Goal: Task Accomplishment & Management: Use online tool/utility

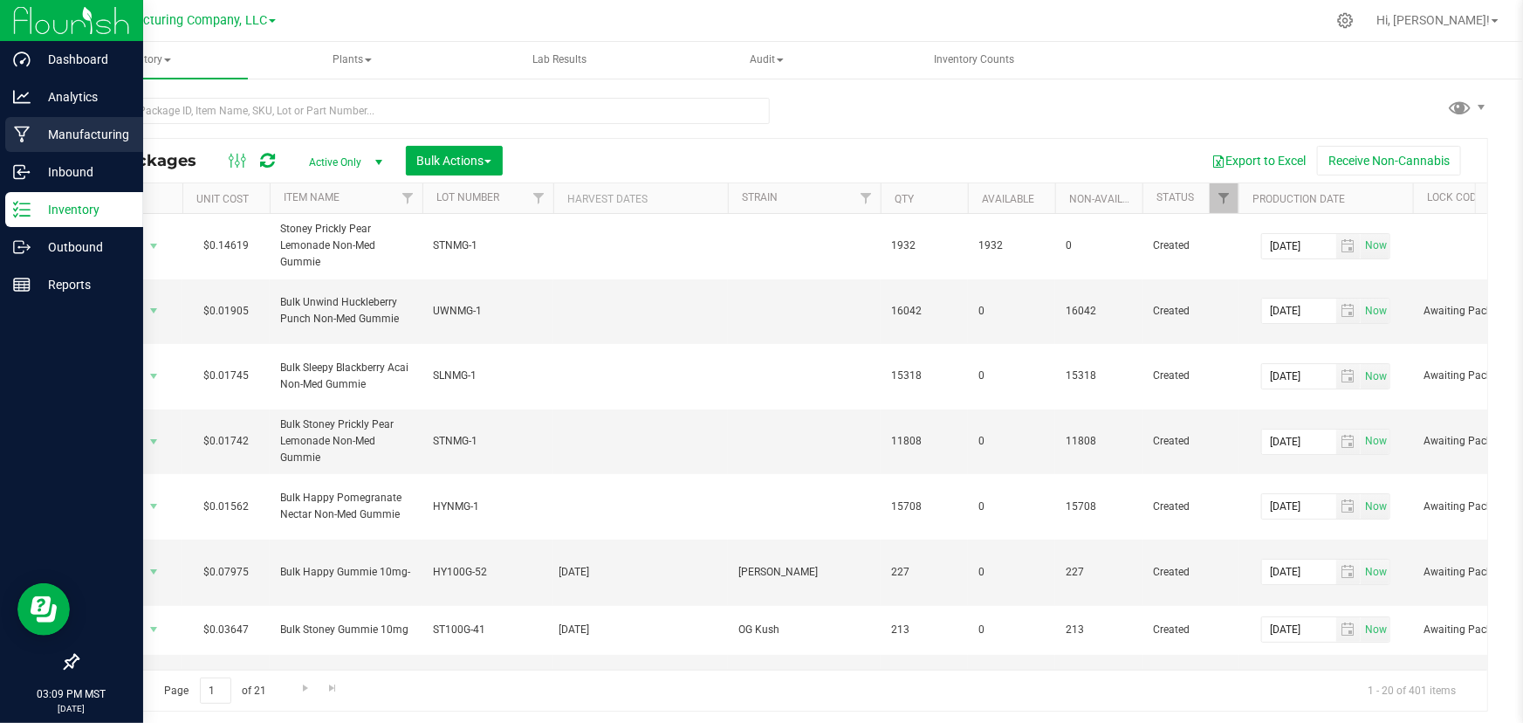
click at [26, 126] on icon at bounding box center [22, 134] width 17 height 17
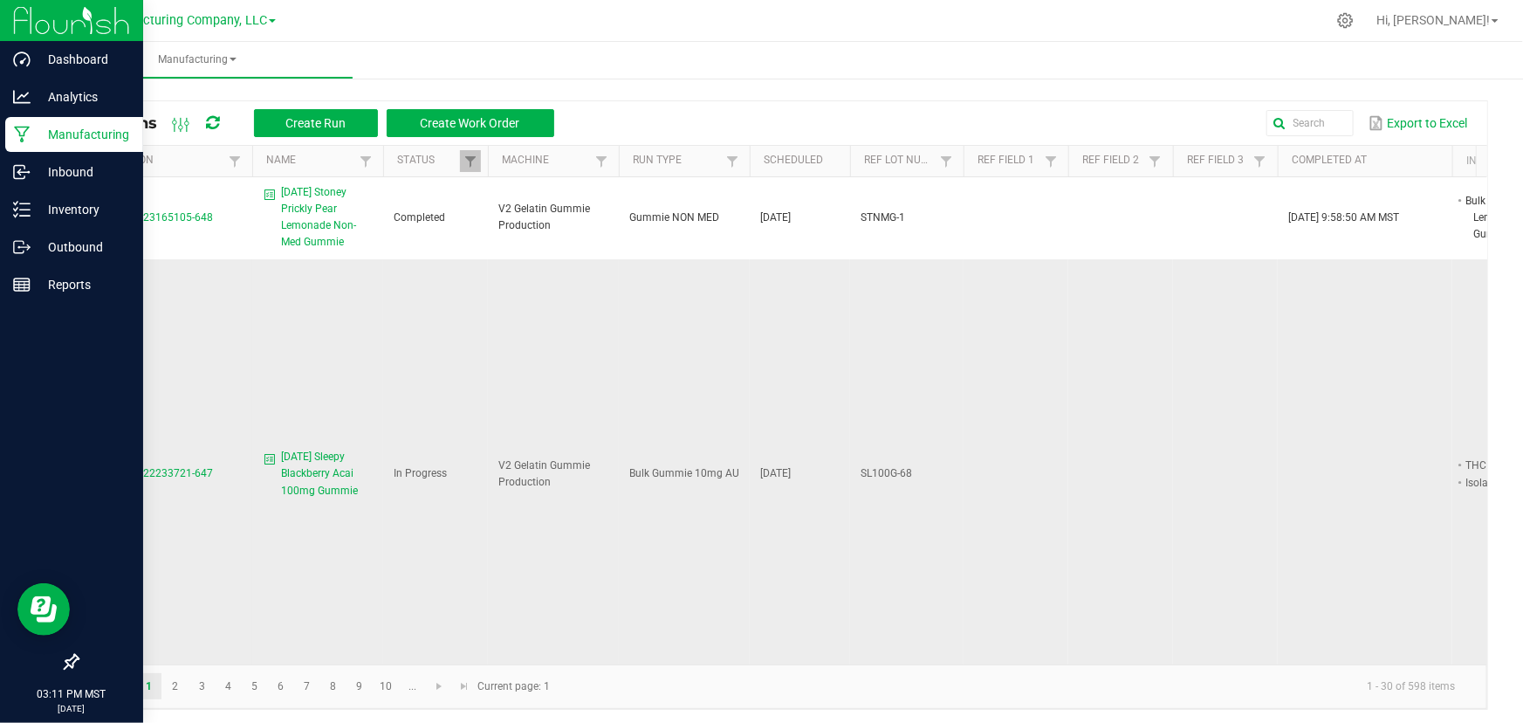
click at [161, 467] on span "MP-20250922233721-647" at bounding box center [150, 473] width 125 height 12
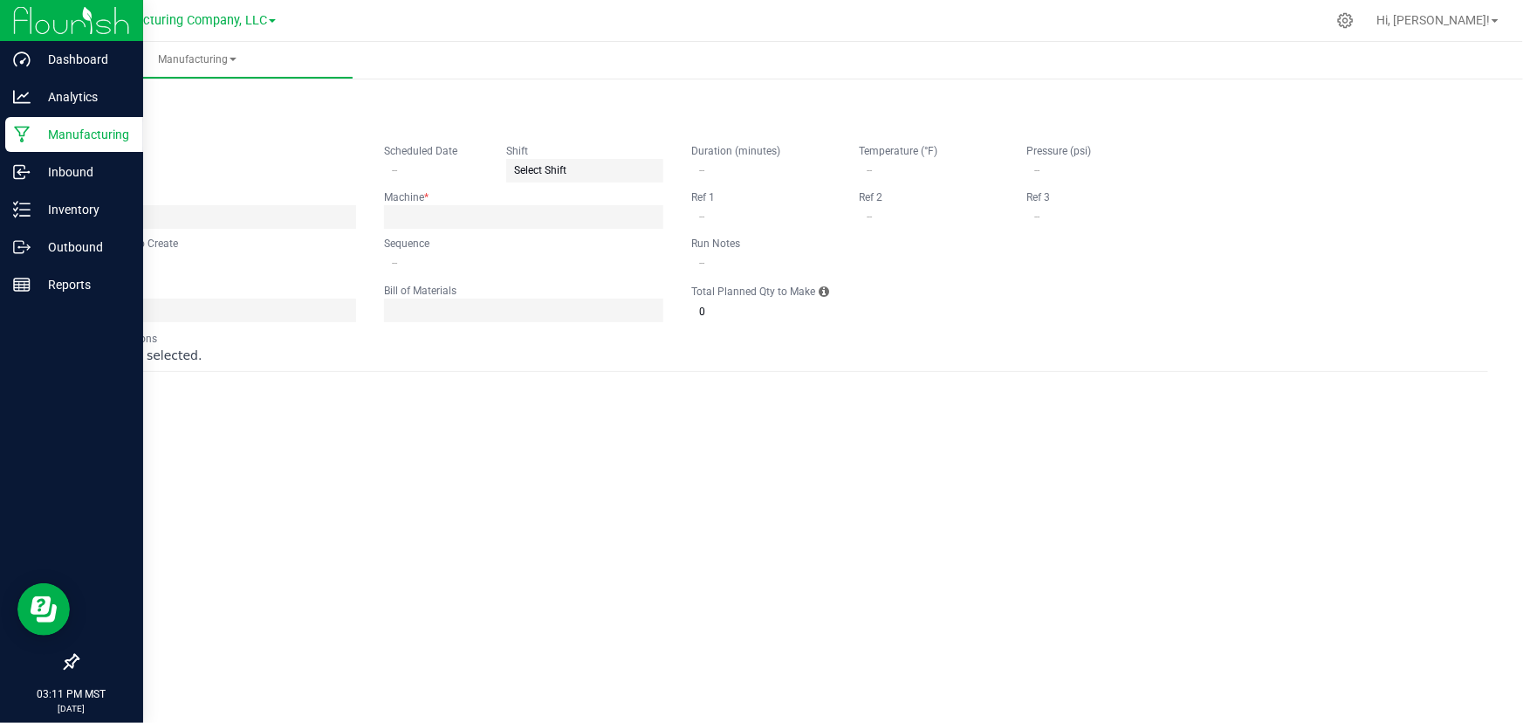
type input "[DATE] Sleepy Blackberry Acai 100mg Gummie"
type input "[DATE]"
type input "SL100G-68"
type input "0"
type input "15"
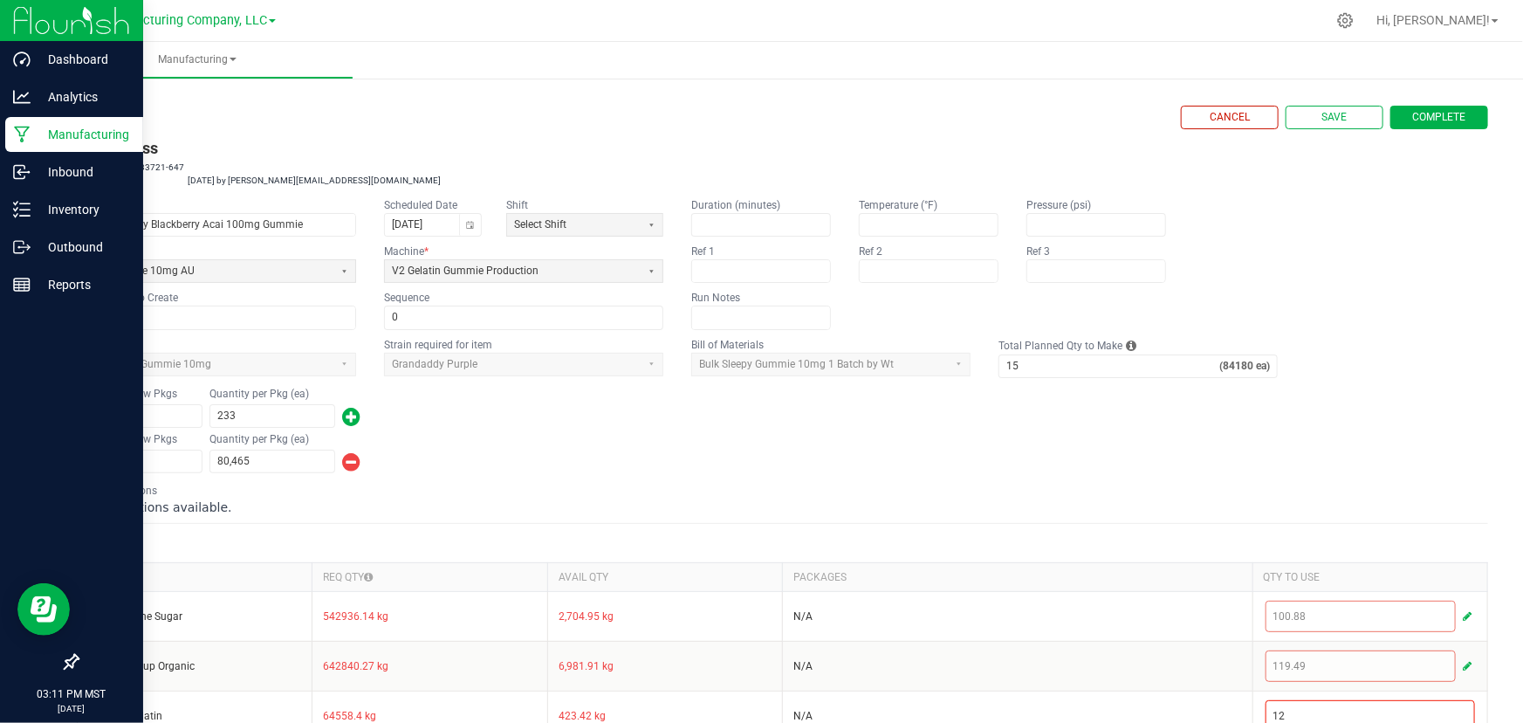
click at [440, 436] on div "Number of New Pkgs 1 Quantity per Pkg (ea) 80,465" at bounding box center [782, 452] width 1411 height 45
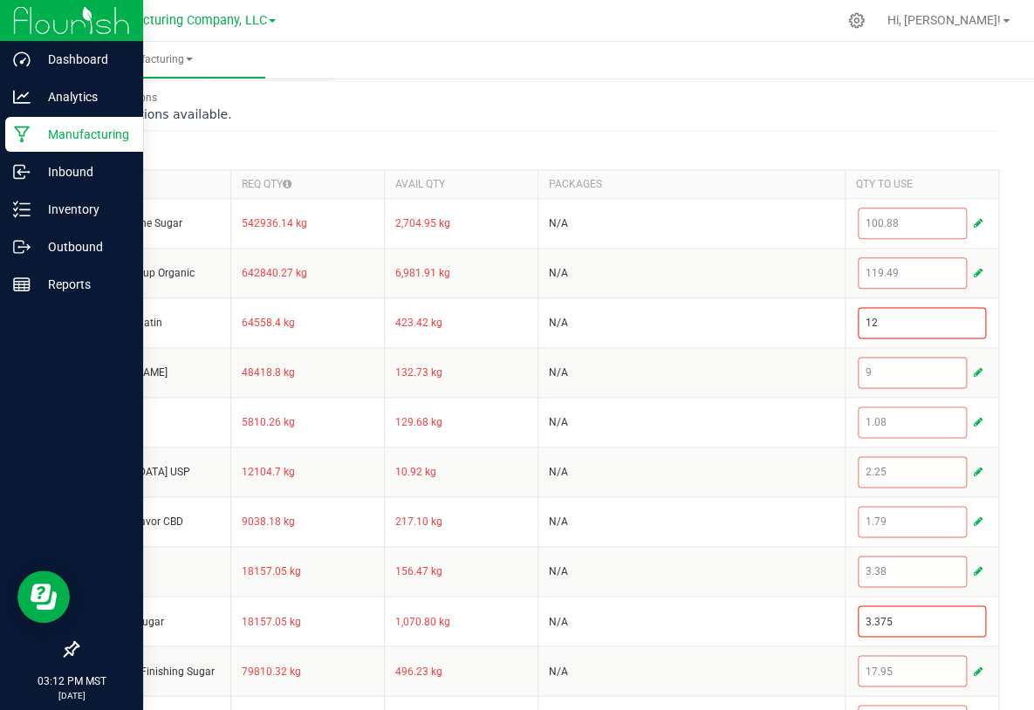
scroll to position [634, 0]
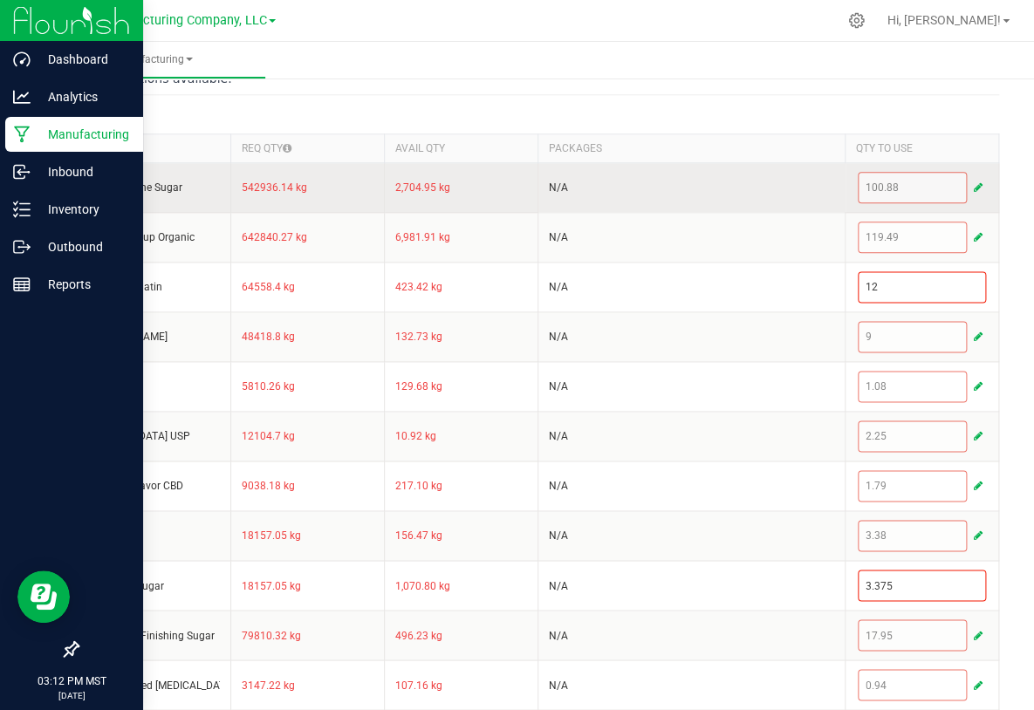
click at [974, 185] on span "button" at bounding box center [978, 188] width 9 height 14
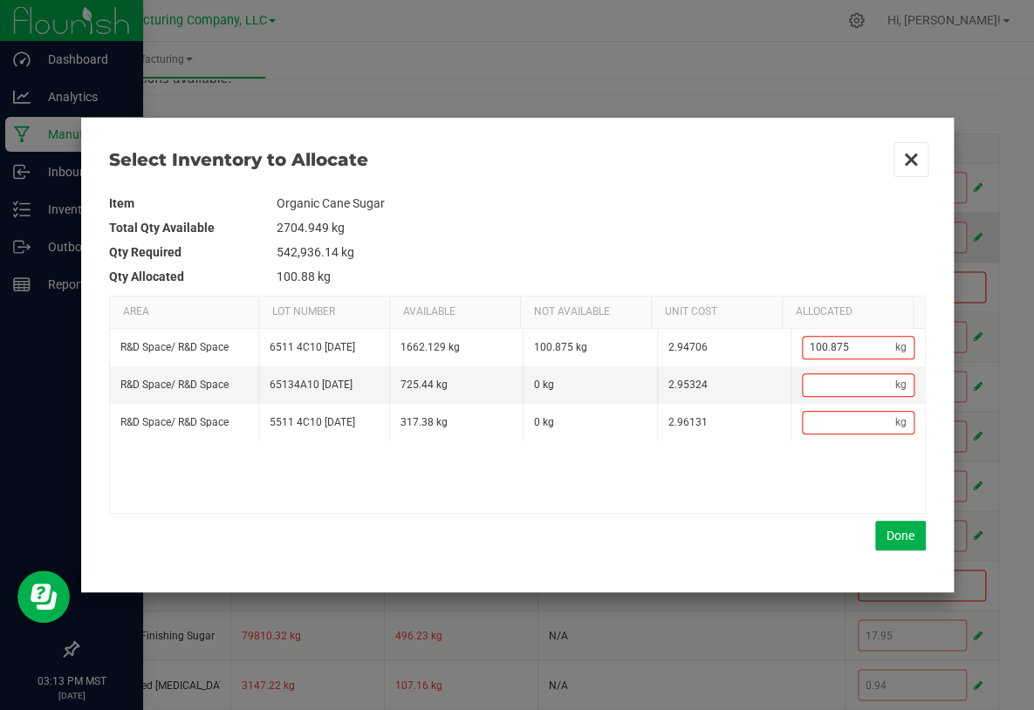
drag, startPoint x: 909, startPoint y: 154, endPoint x: 915, endPoint y: 244, distance: 90.0
click at [908, 154] on button "Close" at bounding box center [911, 159] width 37 height 37
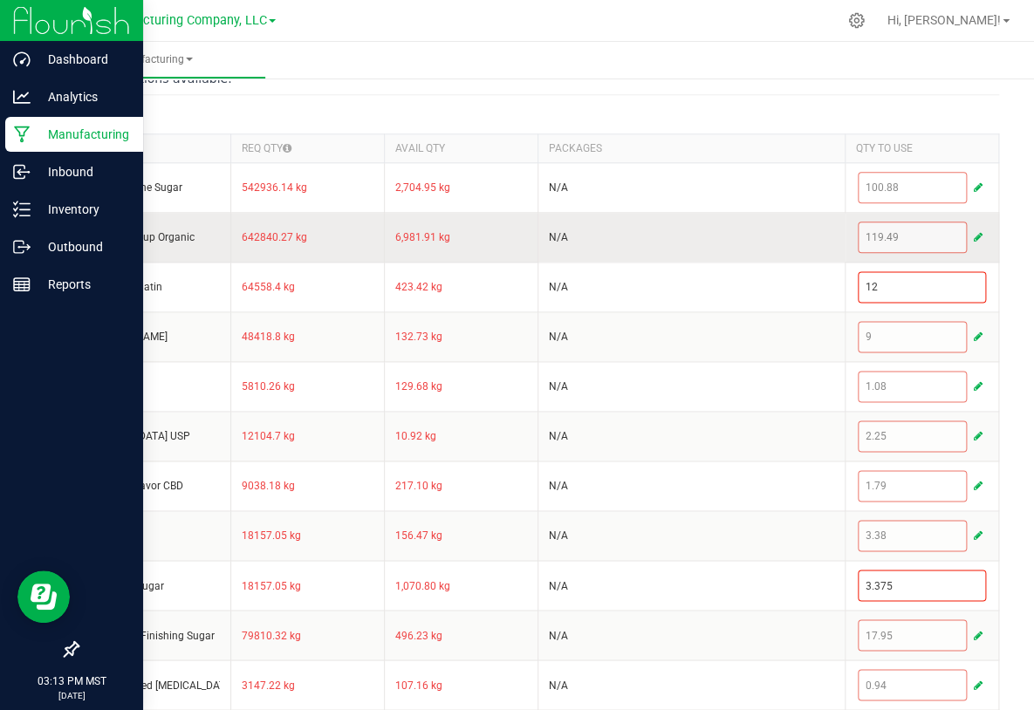
click at [974, 232] on span "button" at bounding box center [978, 237] width 9 height 14
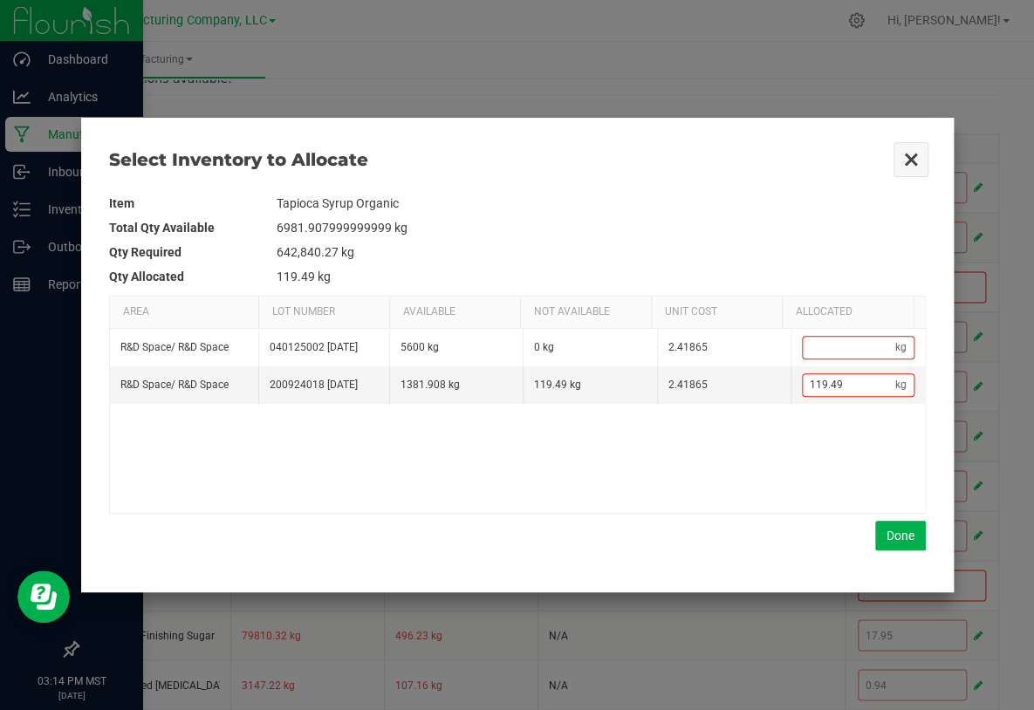
click at [915, 156] on button "Close" at bounding box center [911, 159] width 37 height 37
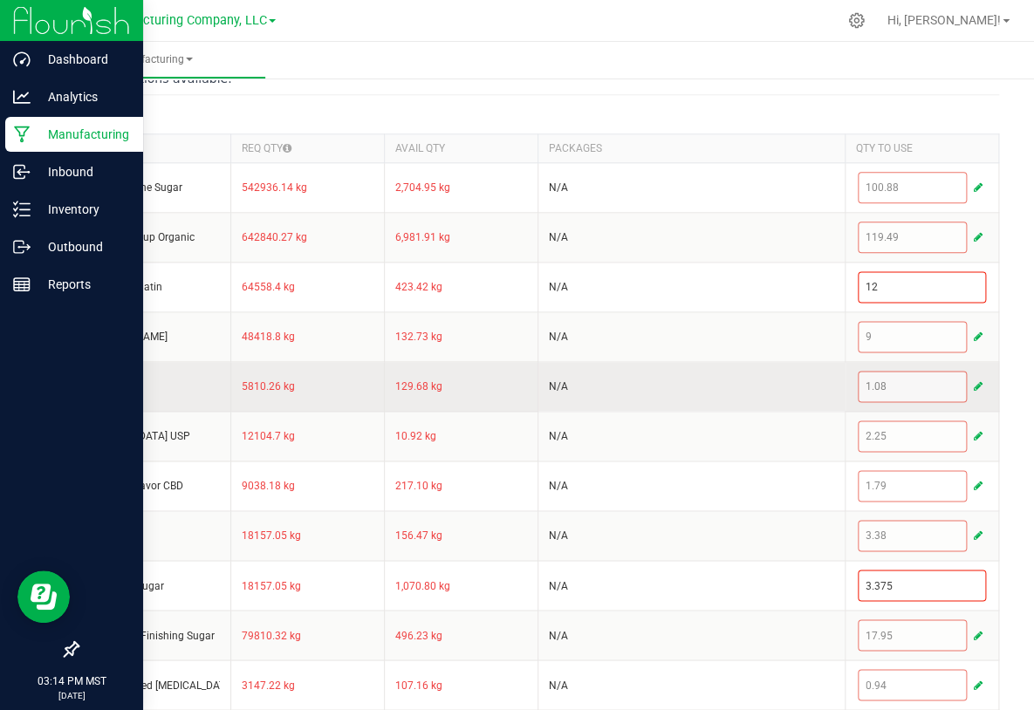
scroll to position [740, 0]
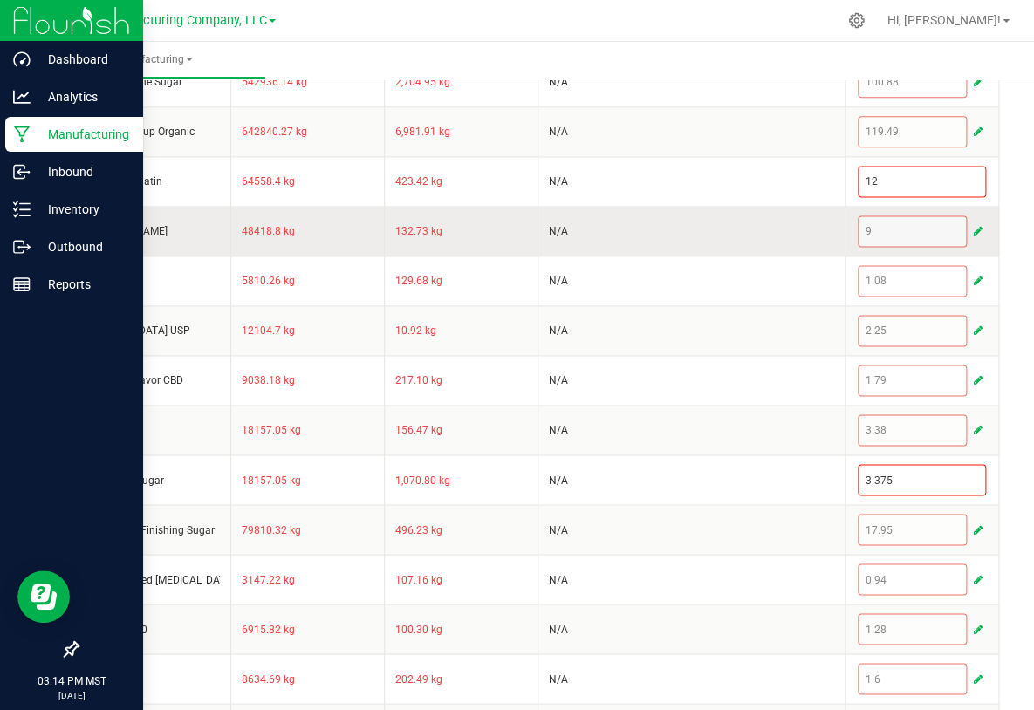
click at [974, 227] on span "button" at bounding box center [978, 231] width 9 height 14
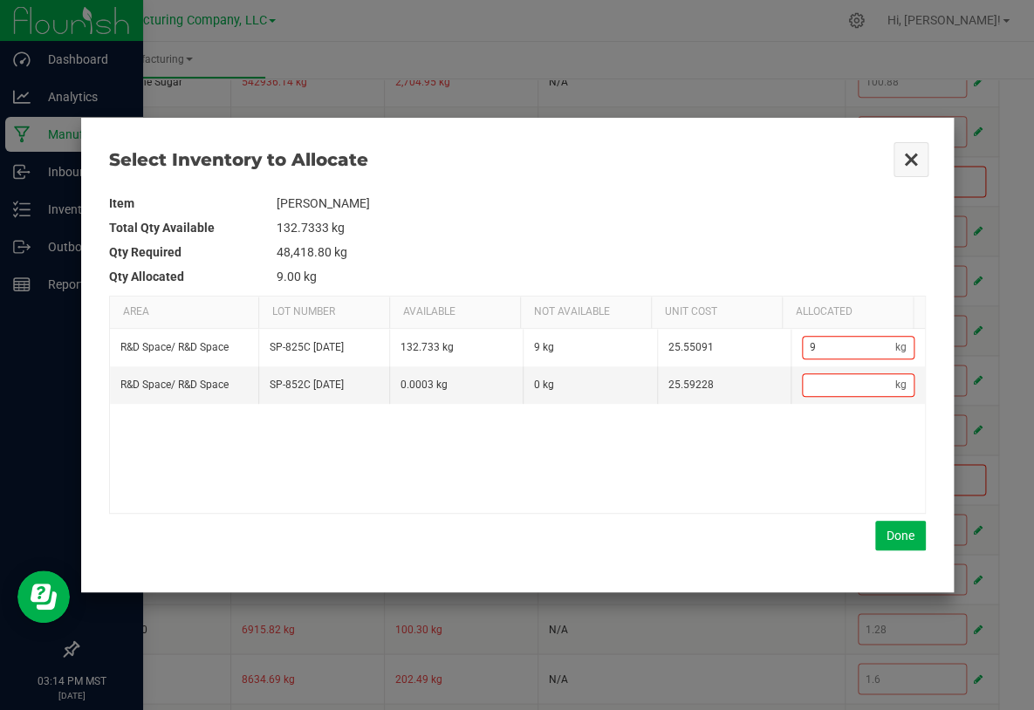
click at [899, 162] on button "Close" at bounding box center [911, 159] width 37 height 37
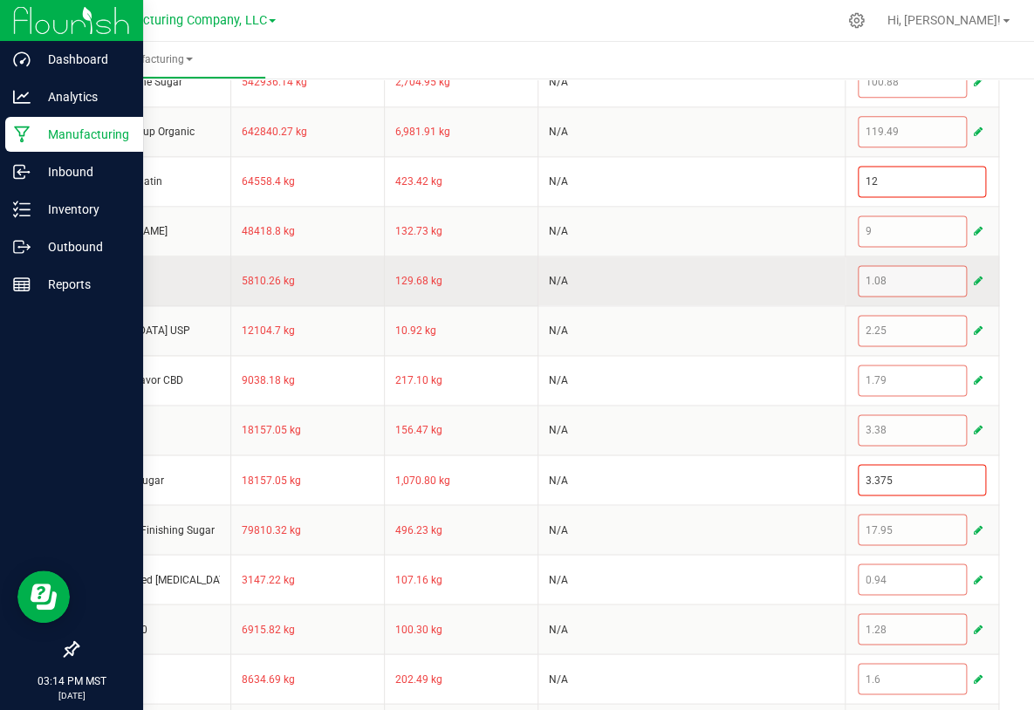
click at [974, 274] on span "button" at bounding box center [978, 281] width 9 height 14
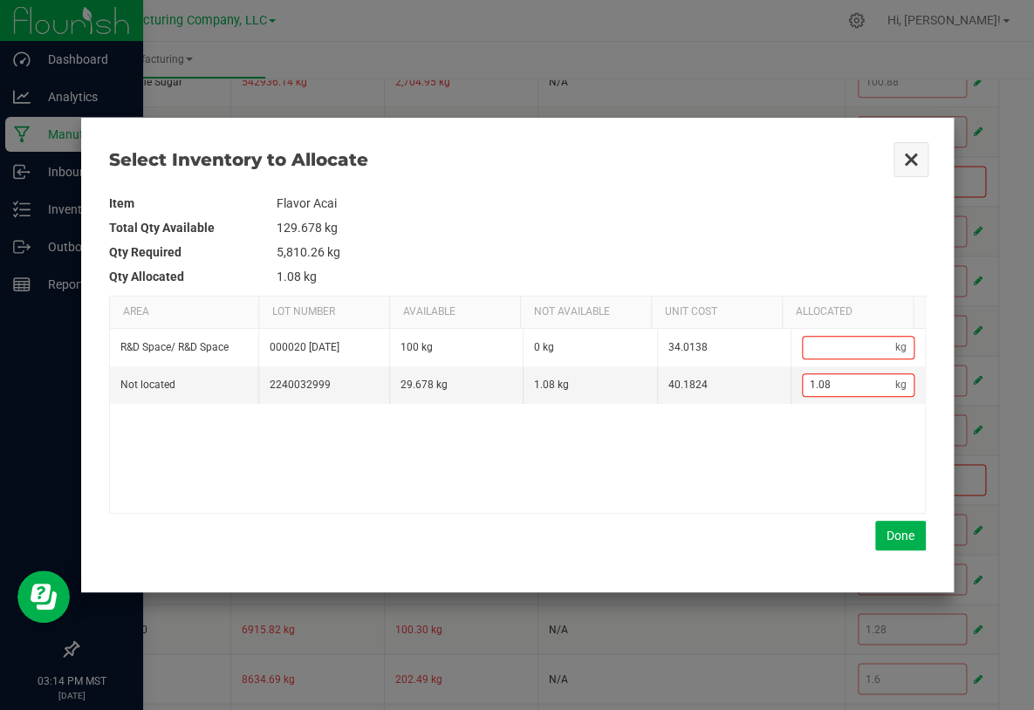
click at [915, 162] on button "Close" at bounding box center [911, 159] width 37 height 37
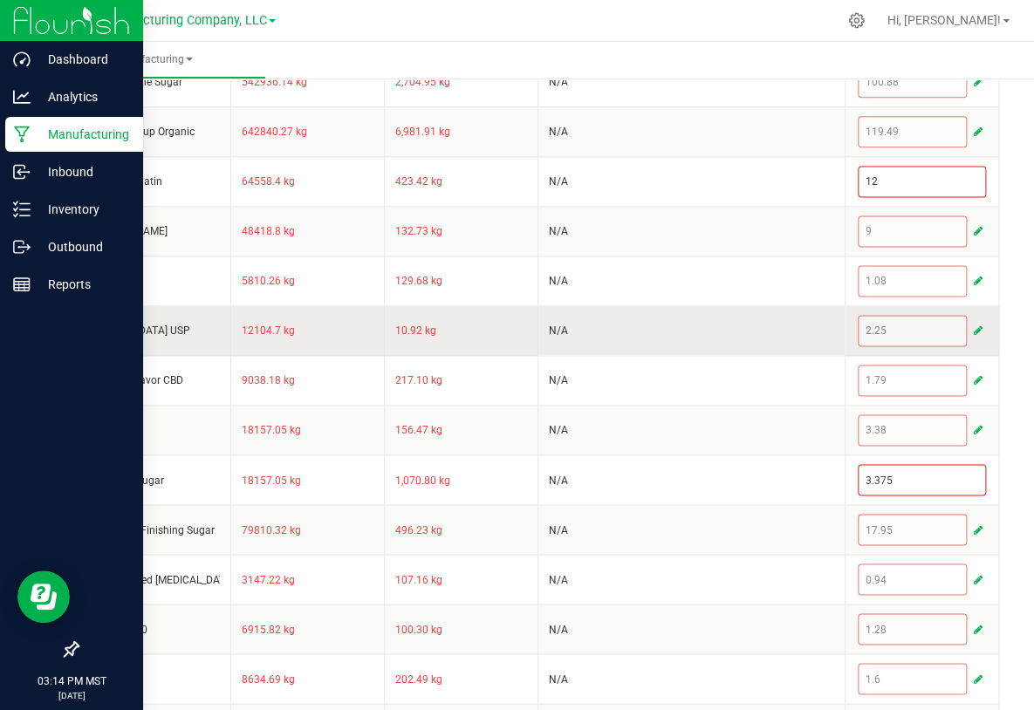
click at [974, 326] on span "button" at bounding box center [978, 331] width 9 height 14
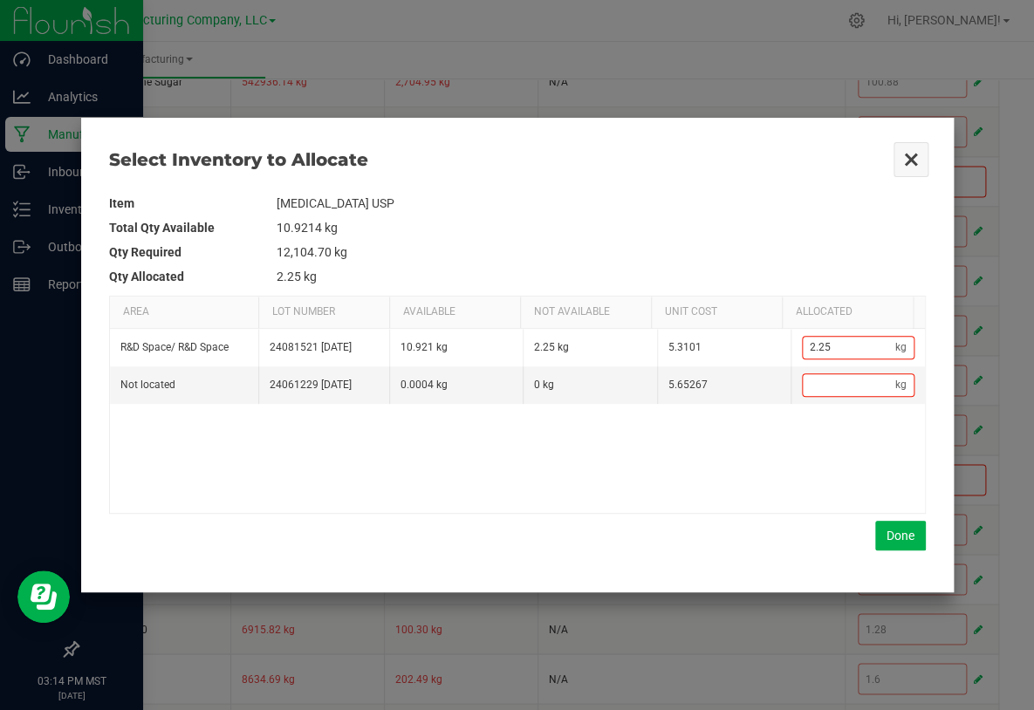
click at [919, 155] on button "Close" at bounding box center [911, 159] width 37 height 37
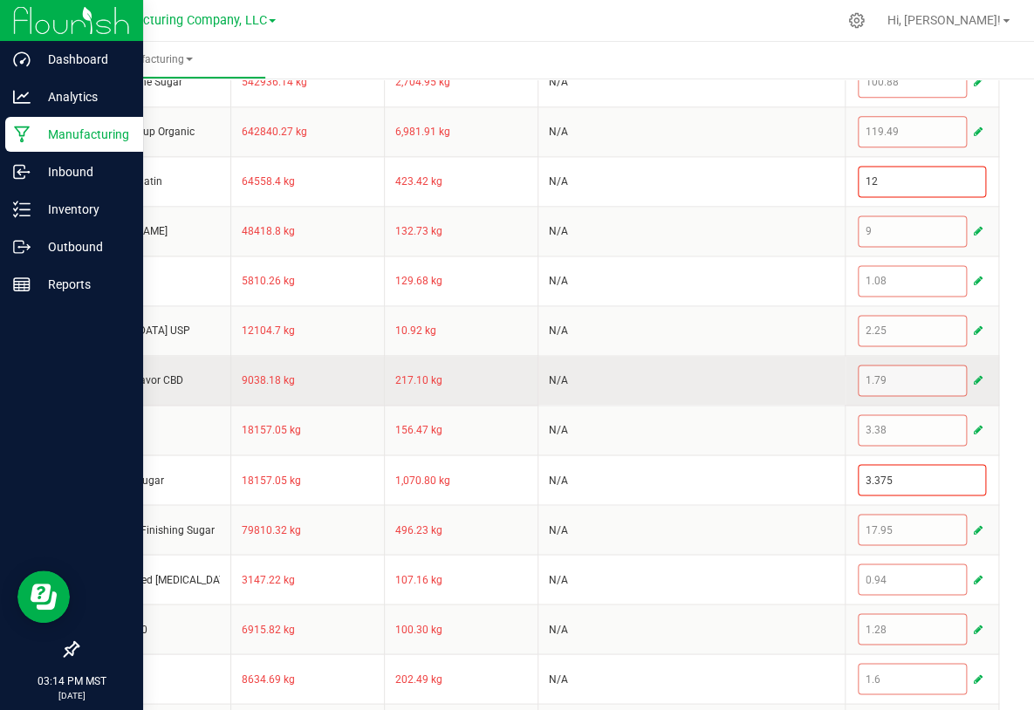
click at [974, 379] on span "button" at bounding box center [978, 380] width 9 height 14
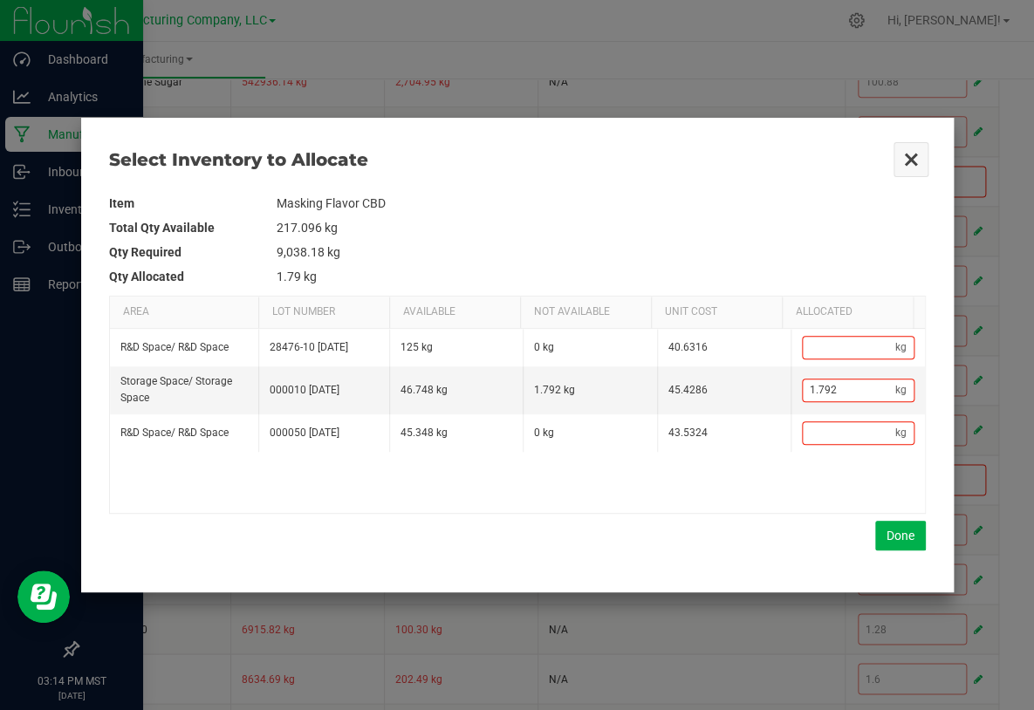
click at [911, 151] on button "Close" at bounding box center [911, 159] width 37 height 37
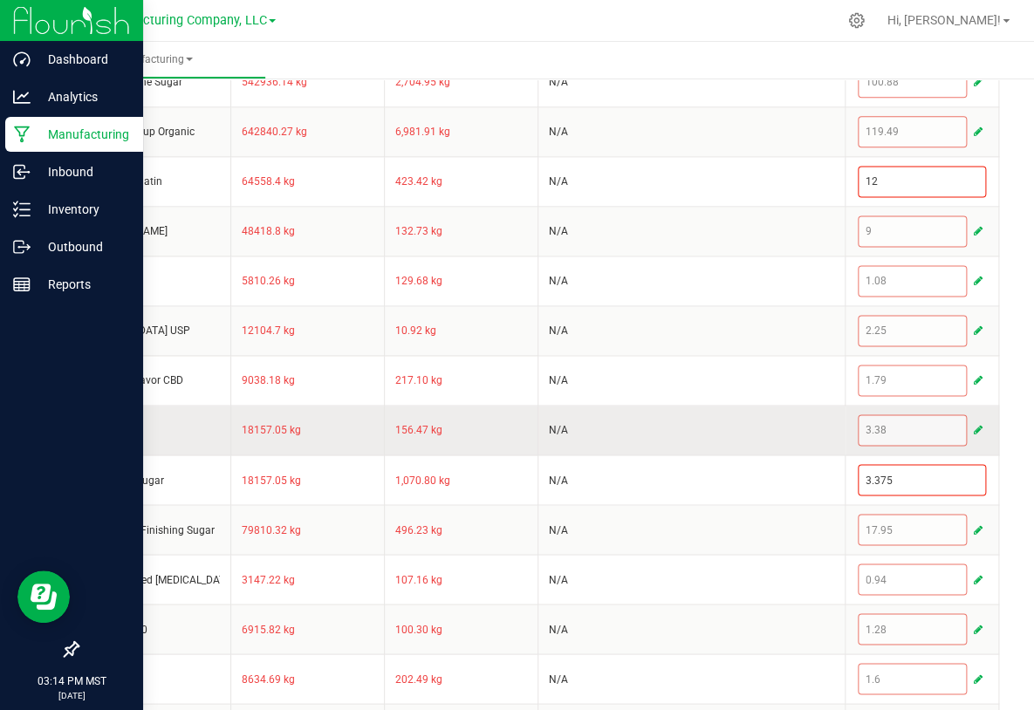
click at [974, 426] on span "button" at bounding box center [978, 430] width 9 height 14
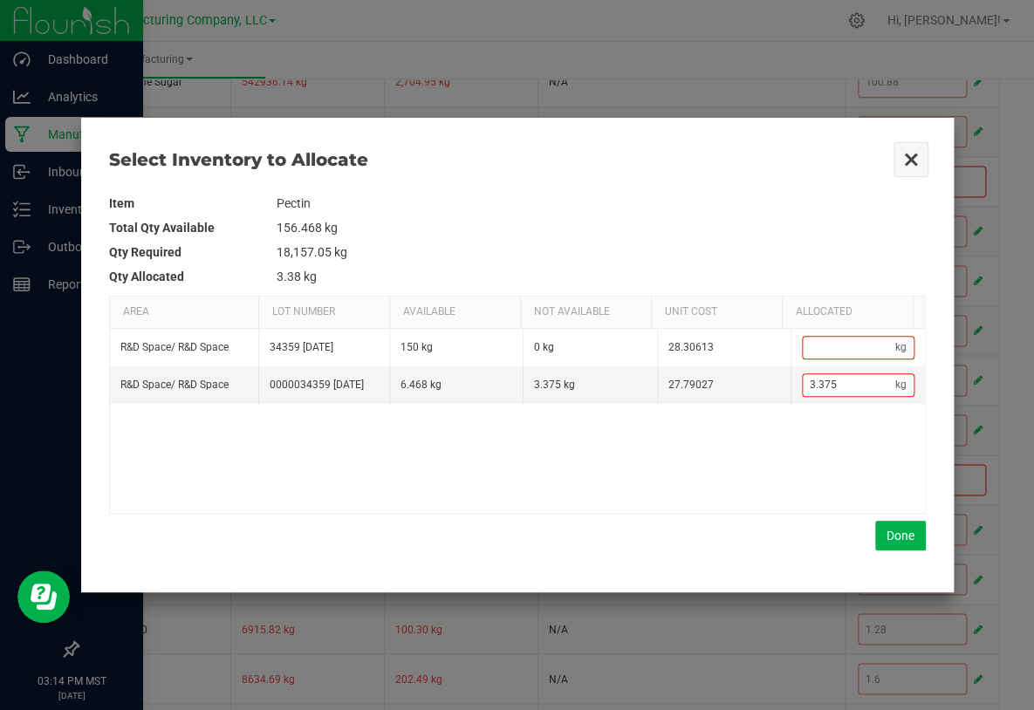
click at [910, 147] on button "Close" at bounding box center [911, 159] width 37 height 37
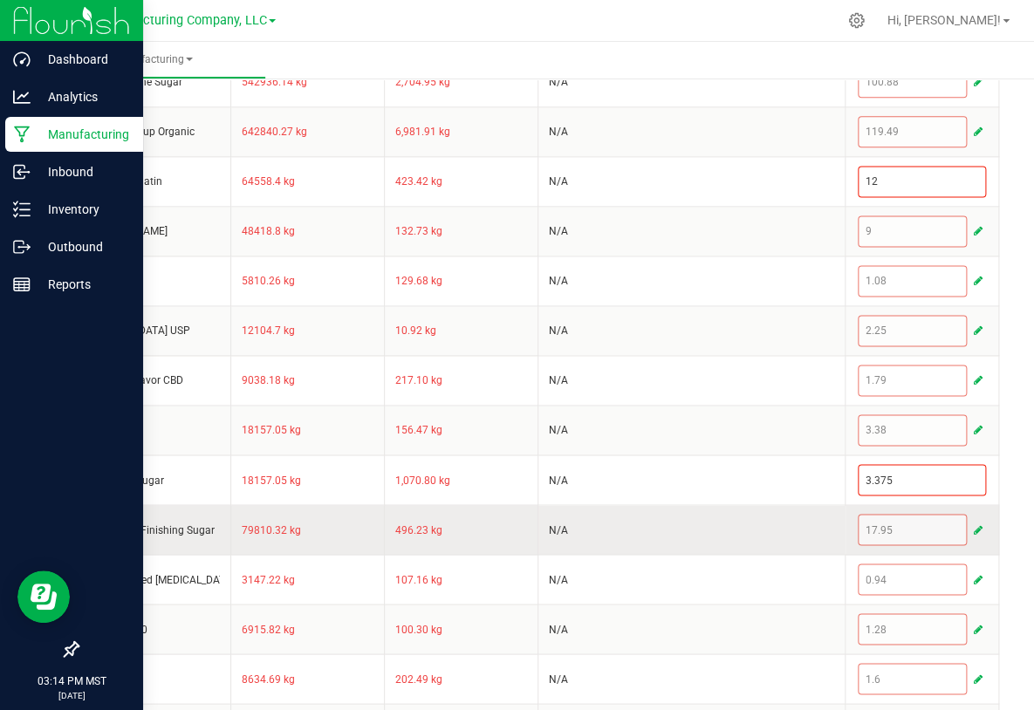
click at [974, 524] on span "button" at bounding box center [978, 530] width 9 height 14
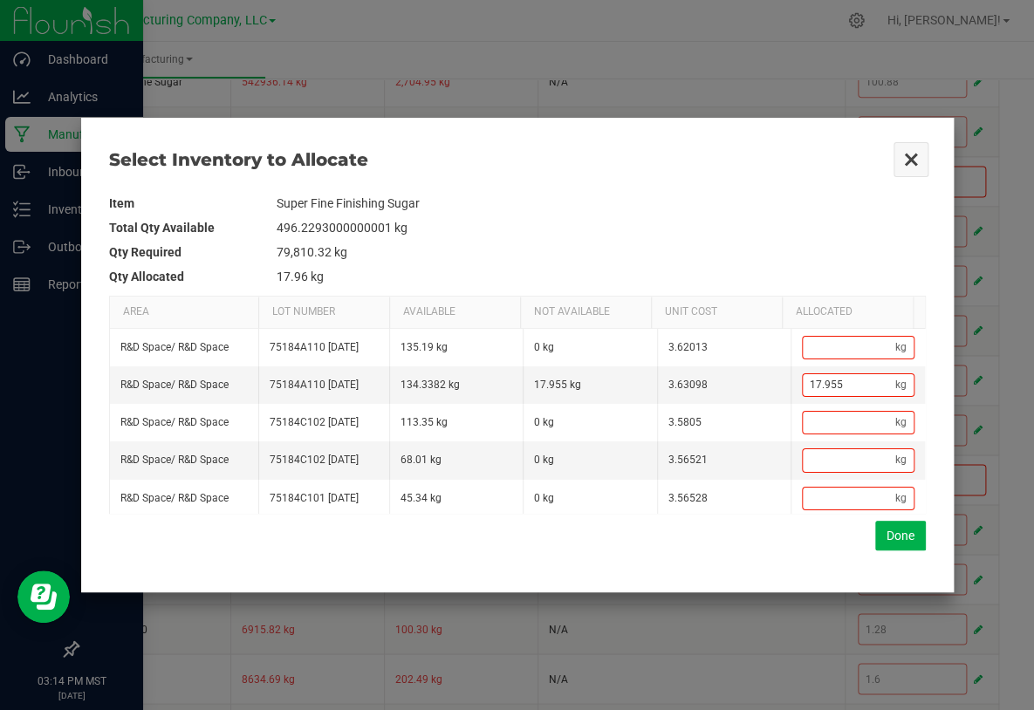
click at [913, 165] on button "Close" at bounding box center [911, 159] width 37 height 37
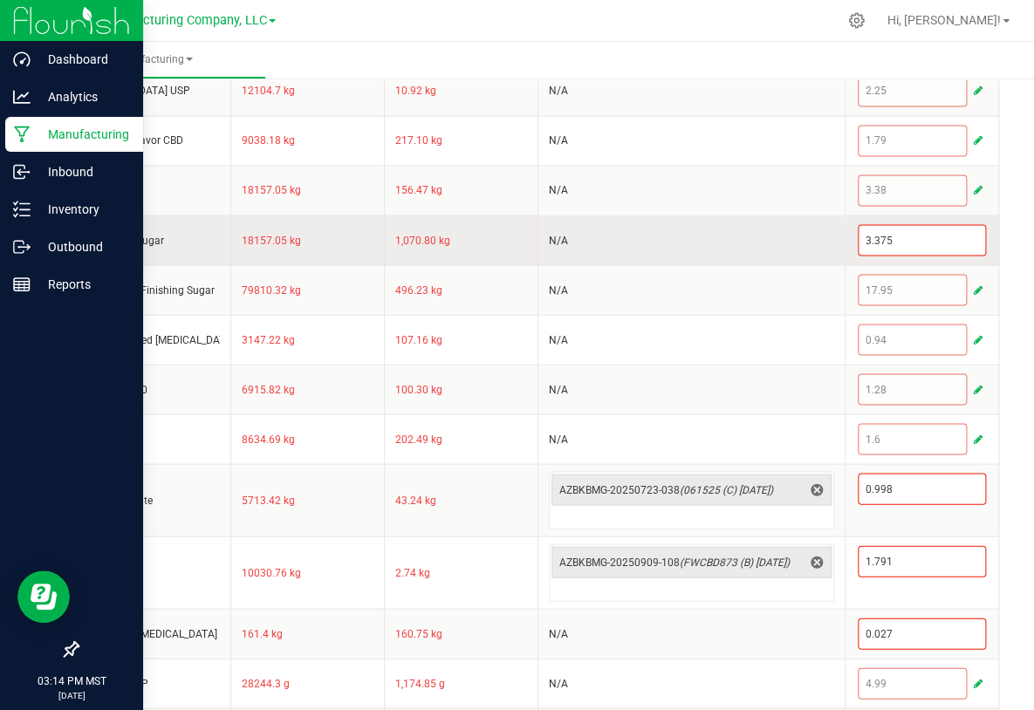
scroll to position [1041, 0]
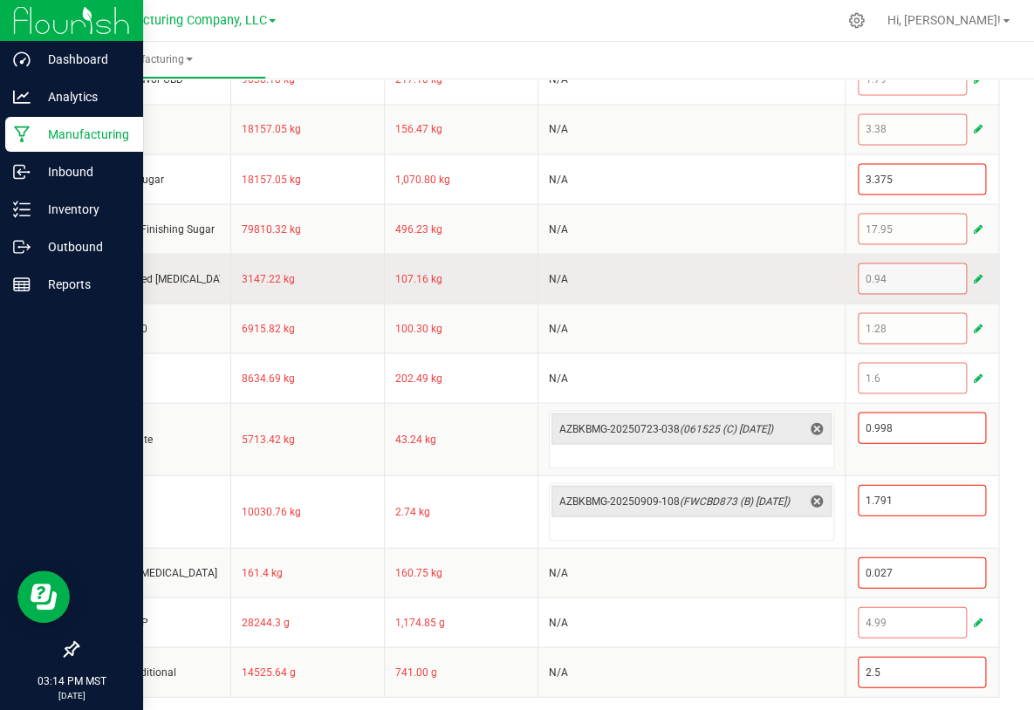
click at [974, 272] on span "button" at bounding box center [978, 278] width 9 height 14
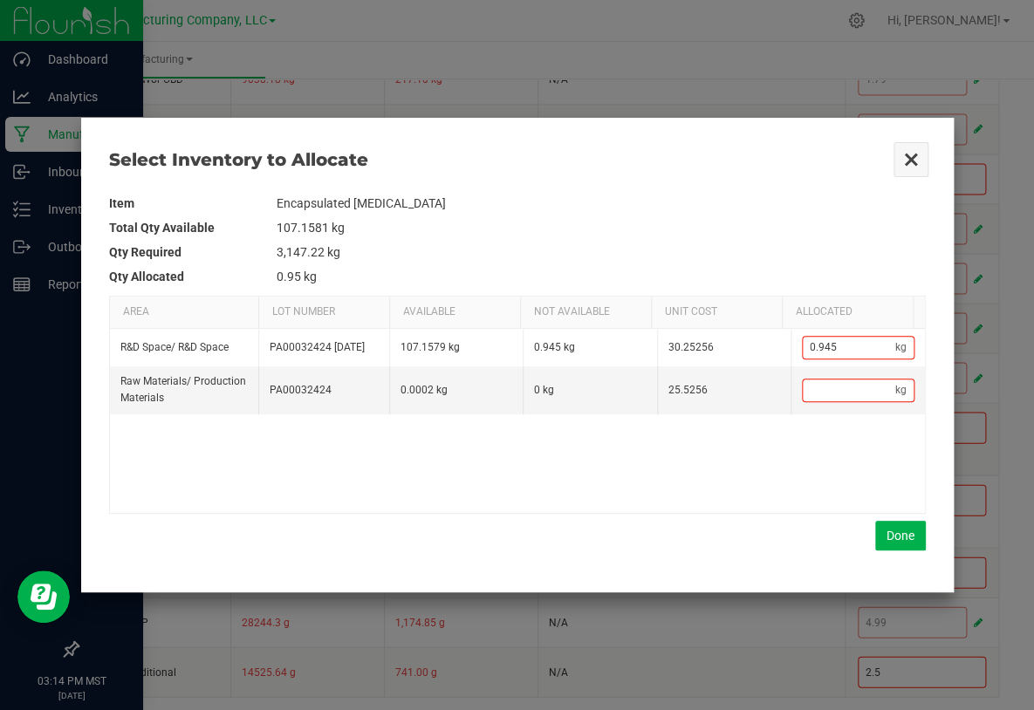
click at [904, 157] on button "Close" at bounding box center [911, 159] width 37 height 37
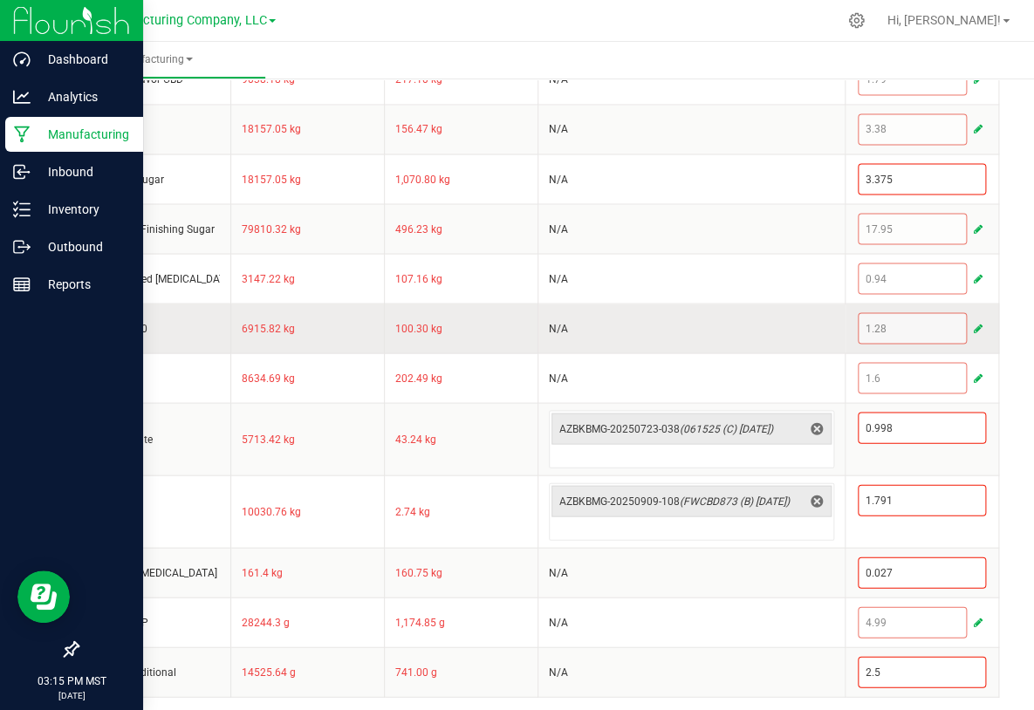
click at [974, 322] on span "button" at bounding box center [978, 328] width 9 height 14
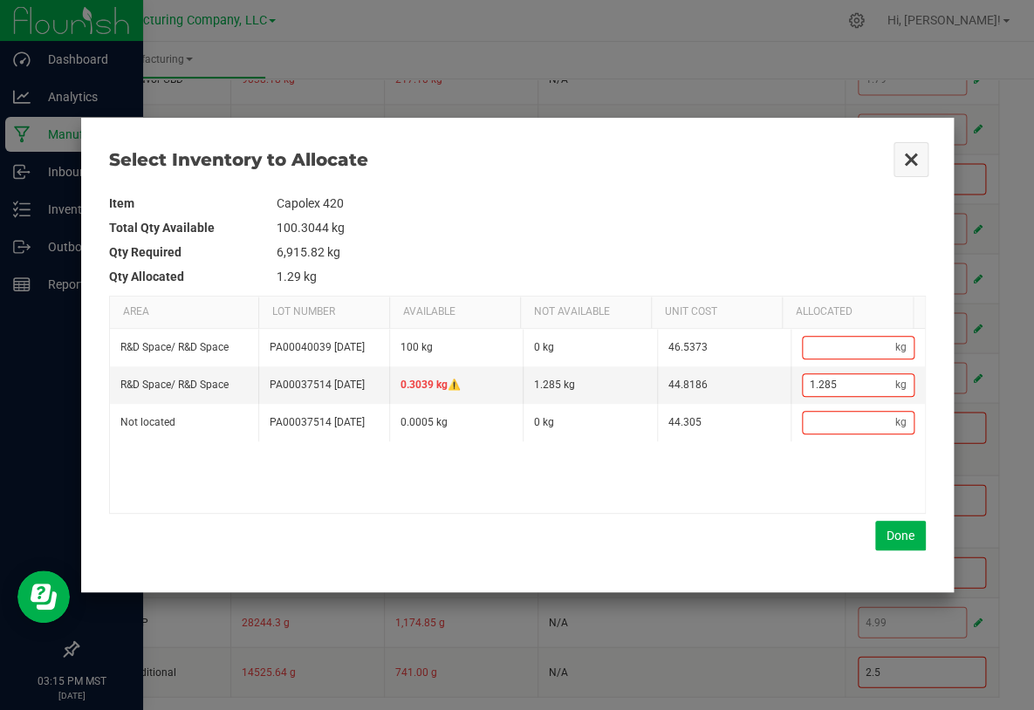
click at [908, 153] on button "Close" at bounding box center [911, 159] width 37 height 37
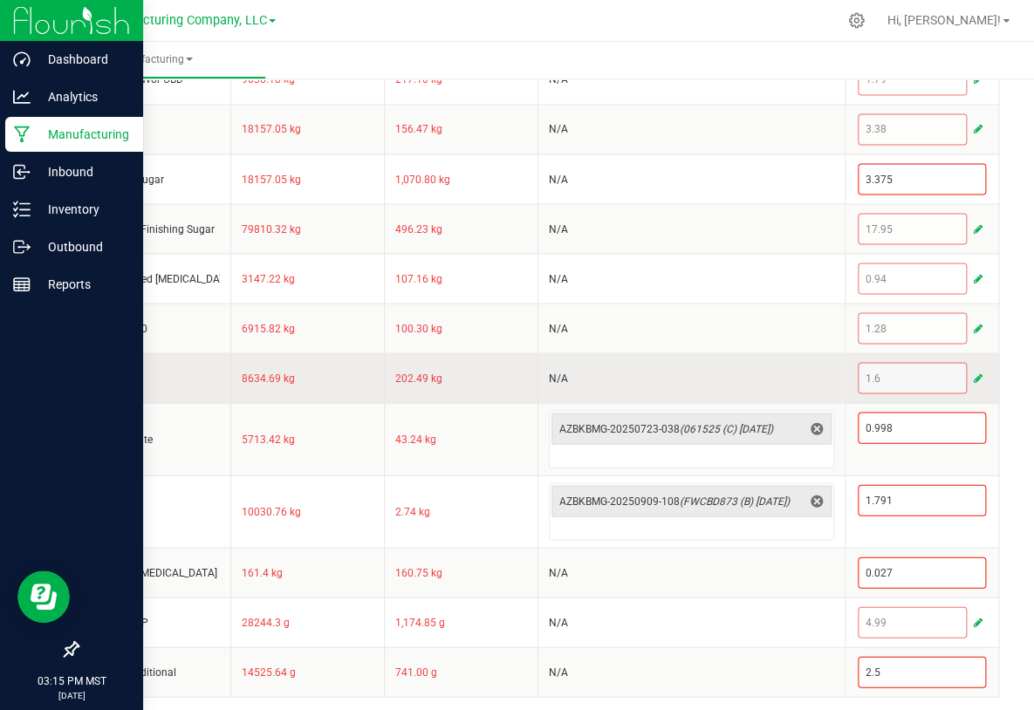
click at [974, 371] on span "button" at bounding box center [978, 378] width 9 height 14
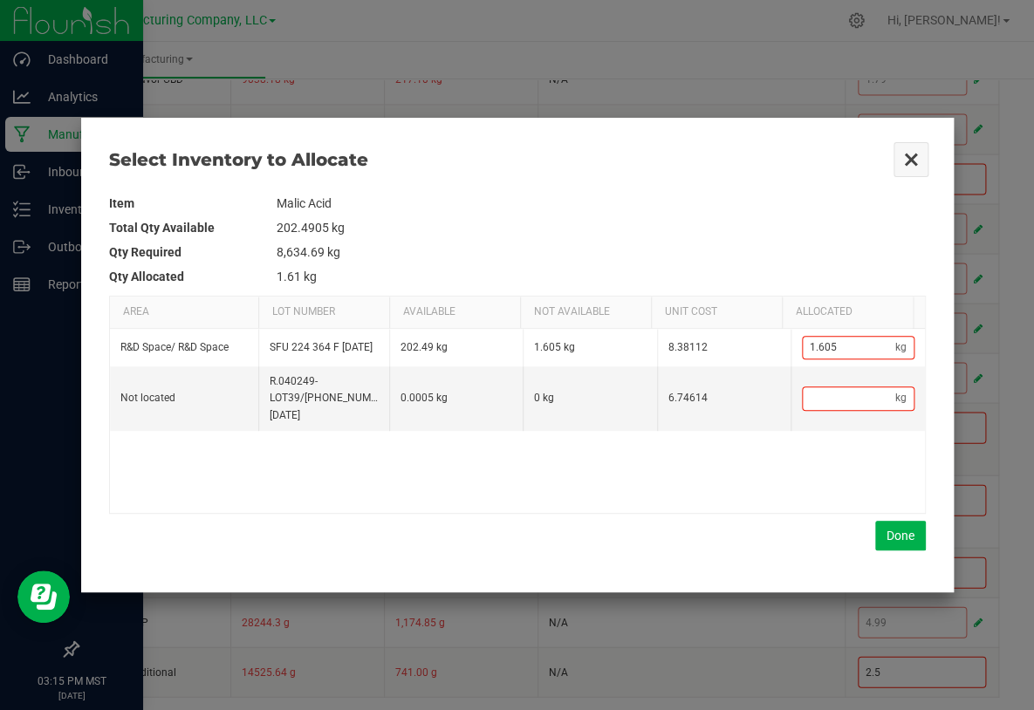
click at [909, 154] on button "Close" at bounding box center [911, 159] width 37 height 37
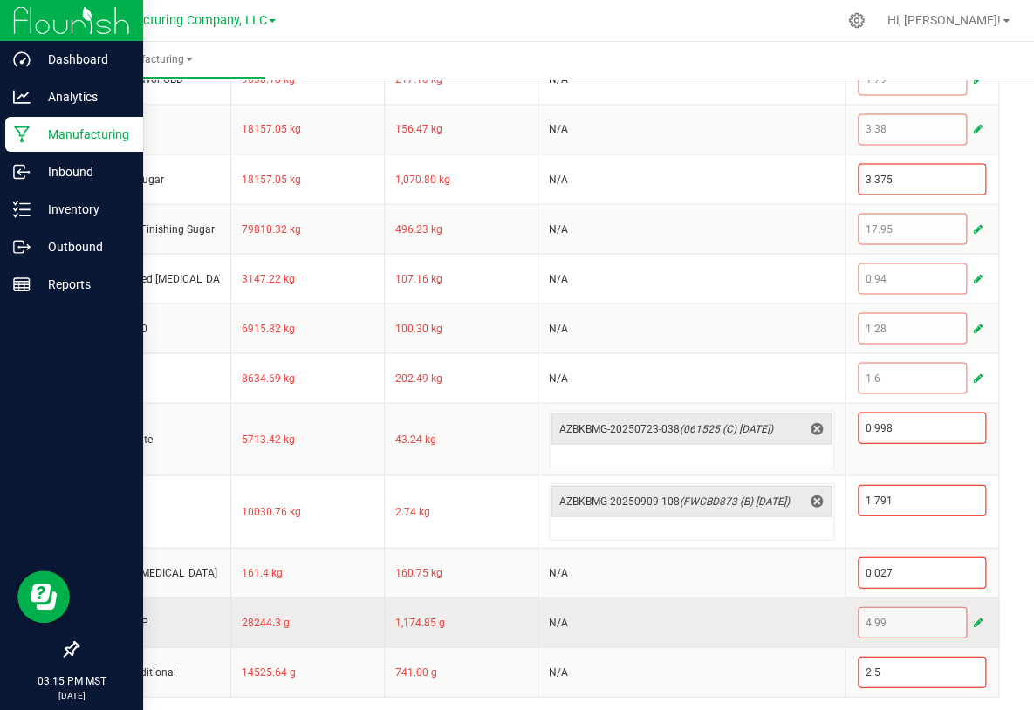
click at [974, 618] on span "button" at bounding box center [978, 622] width 9 height 14
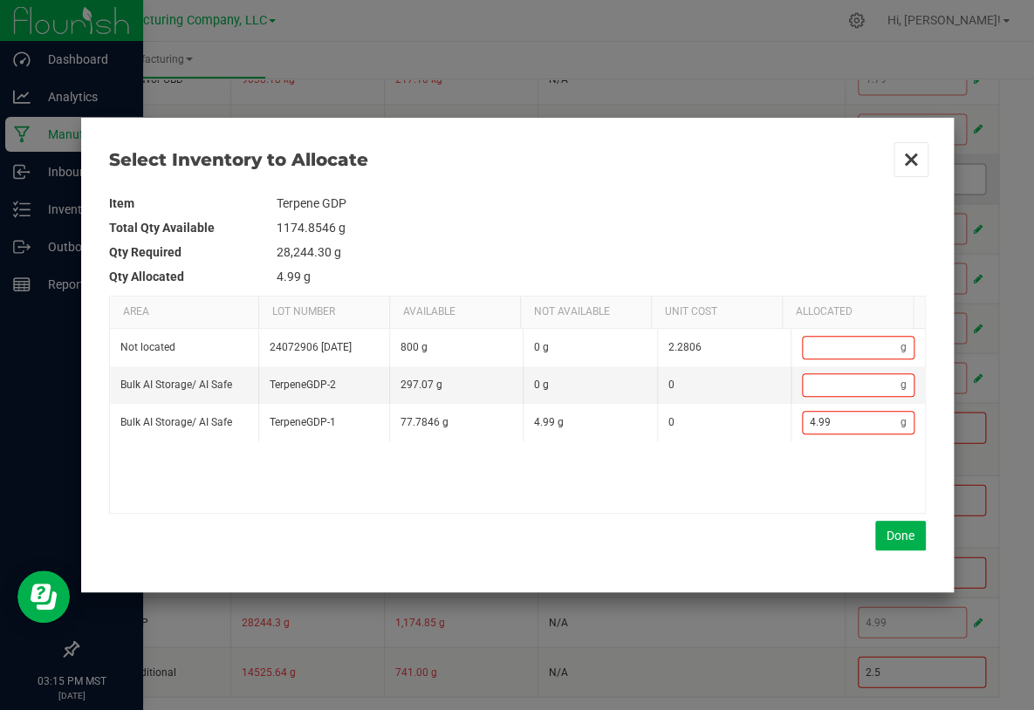
click at [907, 162] on button "Close" at bounding box center [911, 159] width 37 height 37
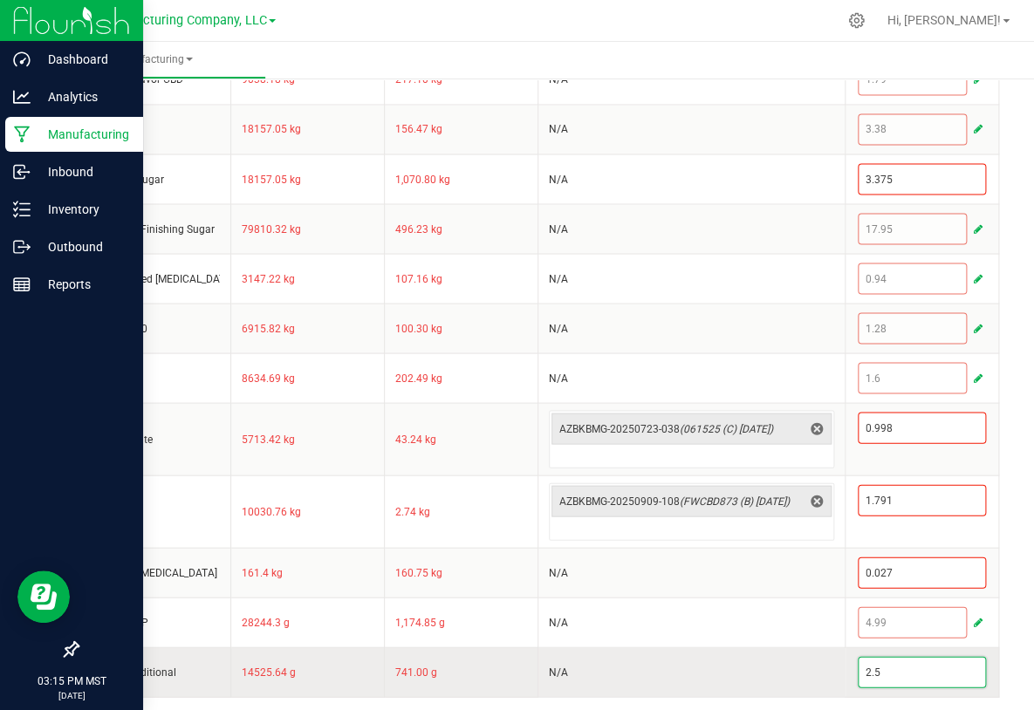
click at [929, 675] on input "2.5" at bounding box center [922, 672] width 127 height 30
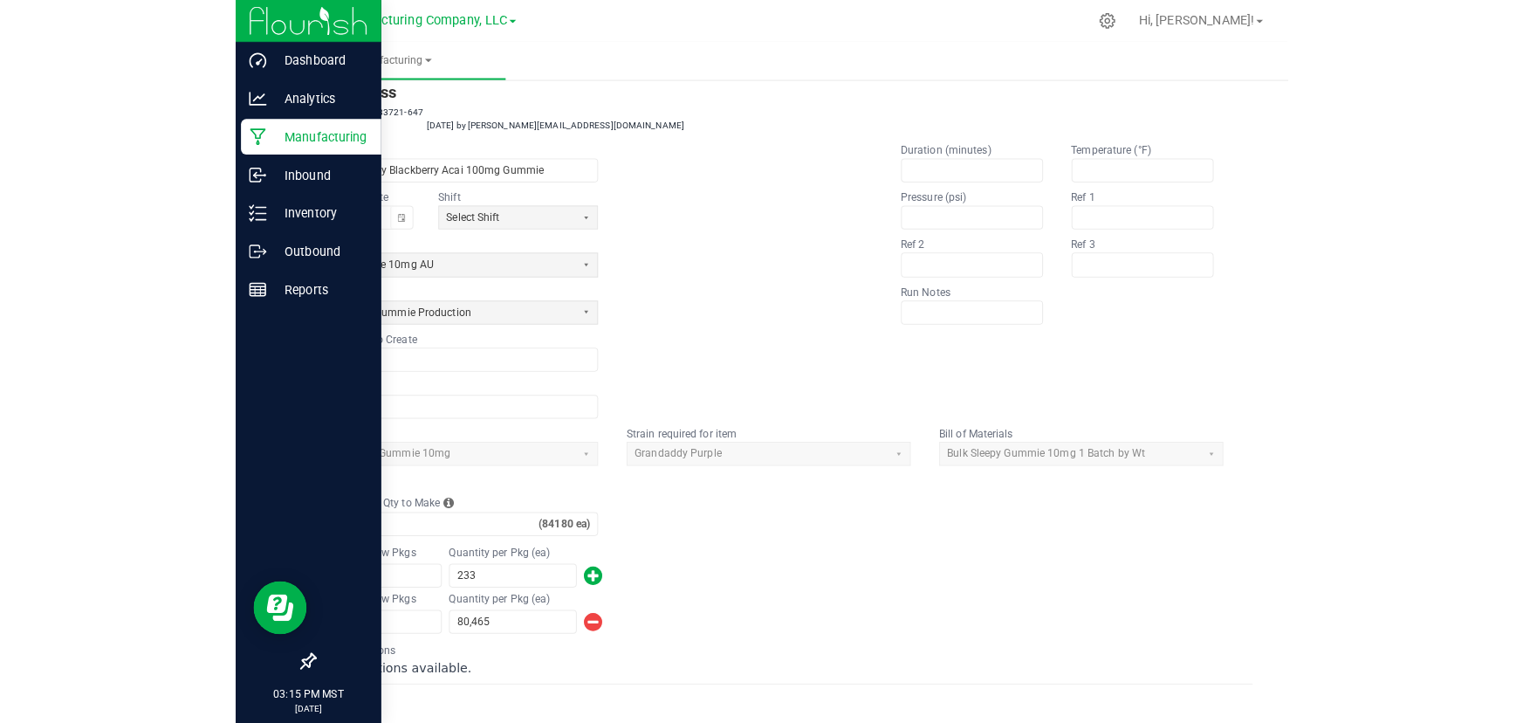
scroll to position [0, 0]
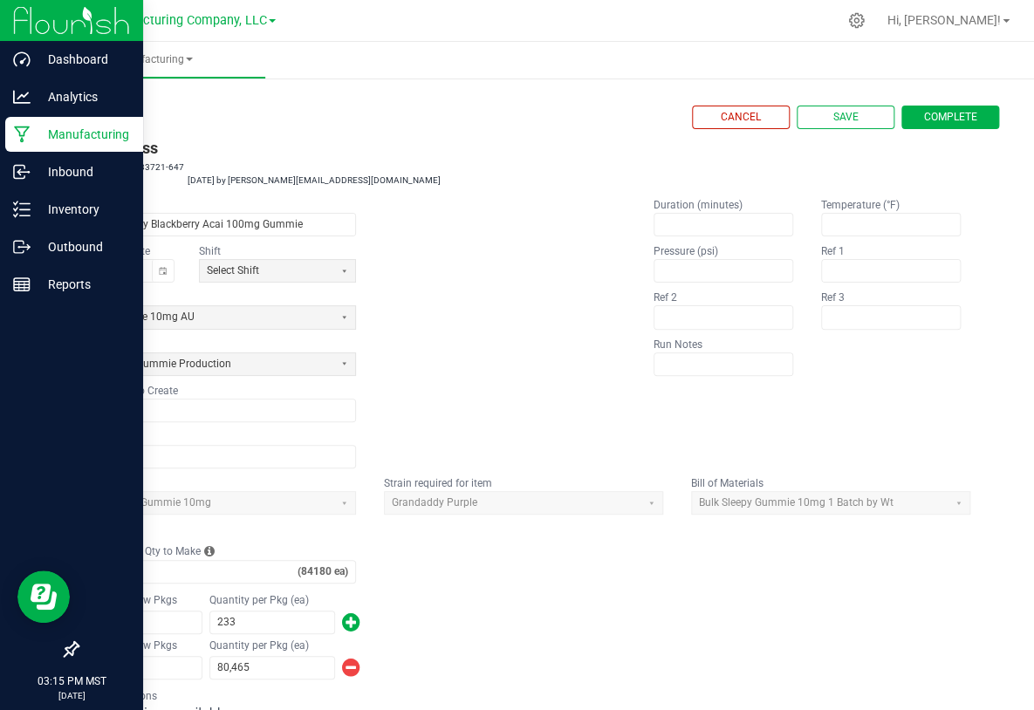
click at [111, 120] on link "< All Runs" at bounding box center [100, 118] width 46 height 12
